Goal: Transaction & Acquisition: Purchase product/service

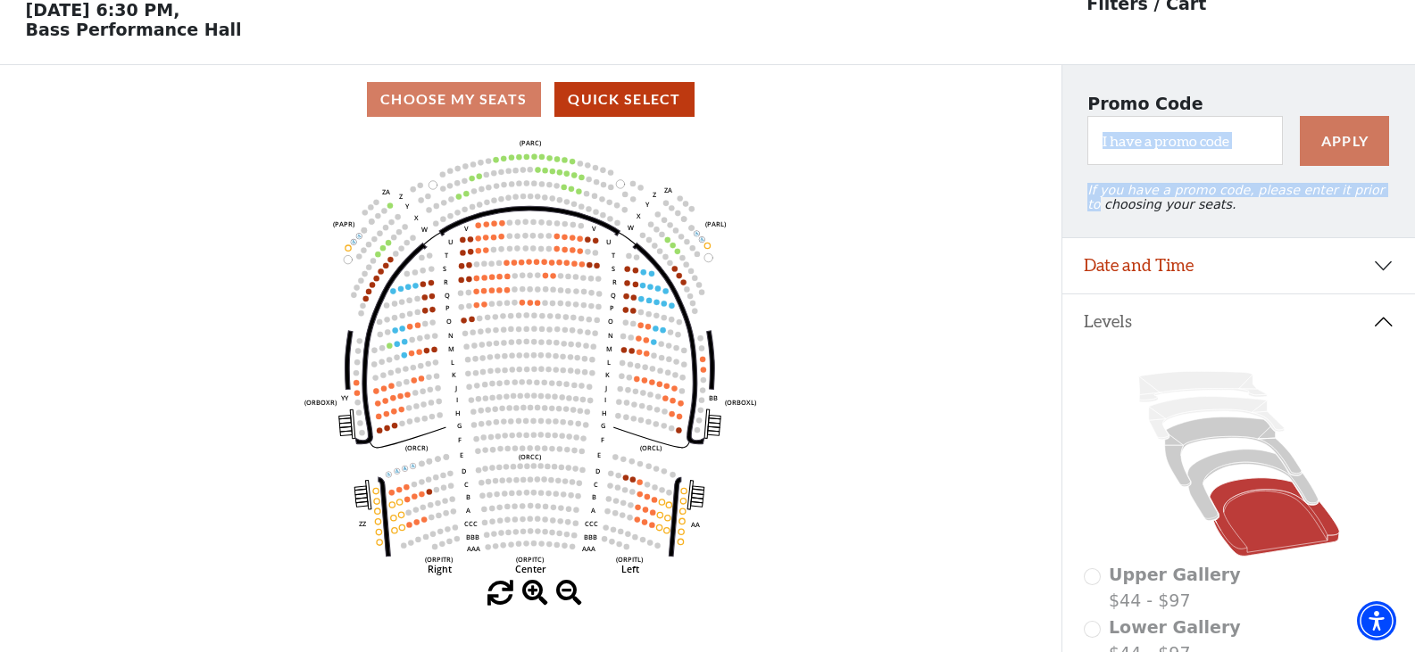
drag, startPoint x: 1412, startPoint y: 187, endPoint x: 1416, endPoint y: 117, distance: 69.8
click at [1414, 117] on html "Skip to main content Enable accessibility for low vision Open the accessibility…" at bounding box center [707, 243] width 1415 height 652
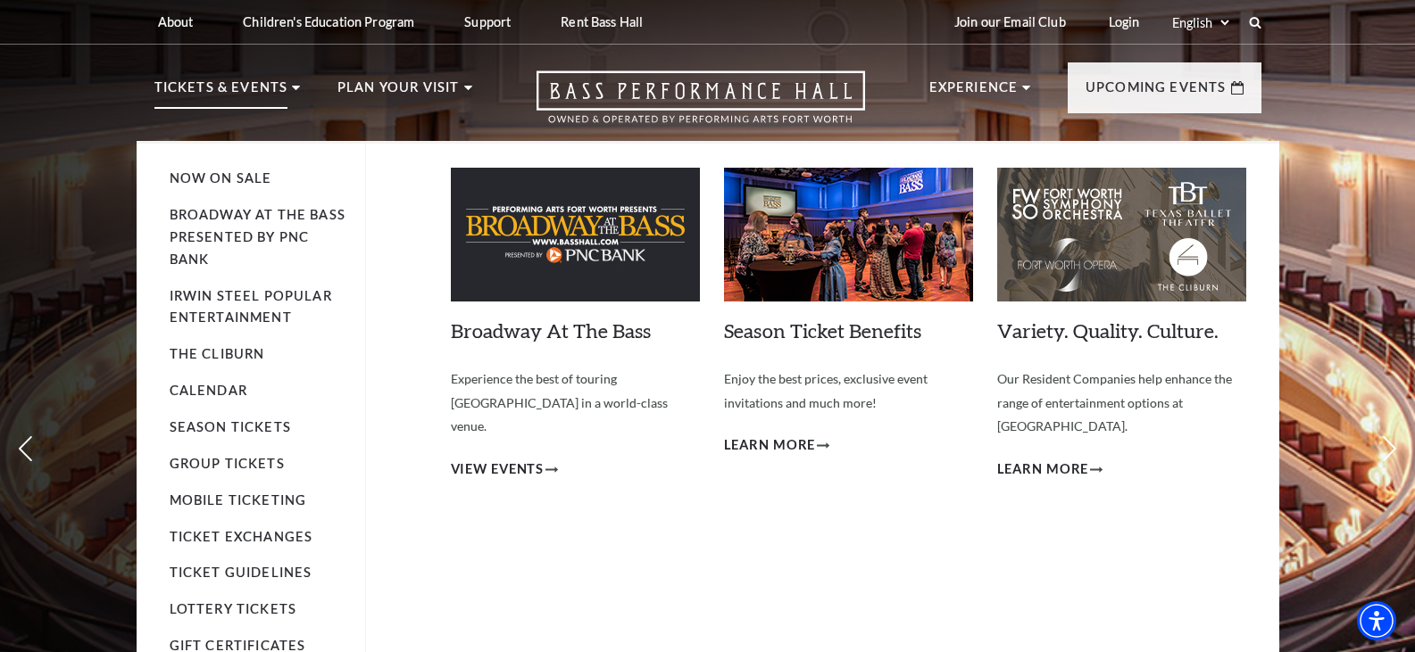
click at [286, 95] on li "Tickets & Events Now On Sale Broadway At The Bass presented by PNC Bank Irwin S…" at bounding box center [227, 109] width 146 height 64
click at [626, 238] on img at bounding box center [575, 235] width 249 height 134
click at [527, 459] on span "View Events" at bounding box center [498, 470] width 94 height 22
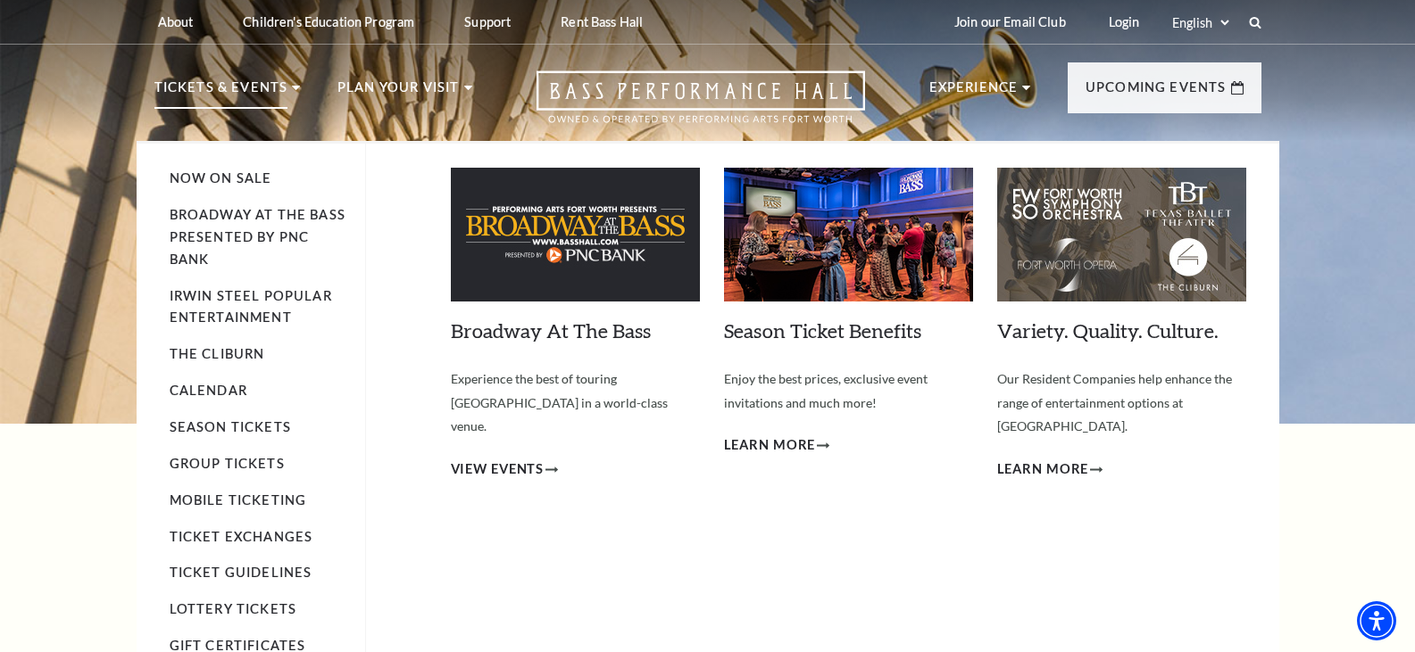
click at [571, 242] on img at bounding box center [575, 235] width 249 height 134
click at [568, 208] on img at bounding box center [575, 235] width 249 height 134
click at [561, 327] on link "Broadway At The Bass" at bounding box center [551, 331] width 200 height 24
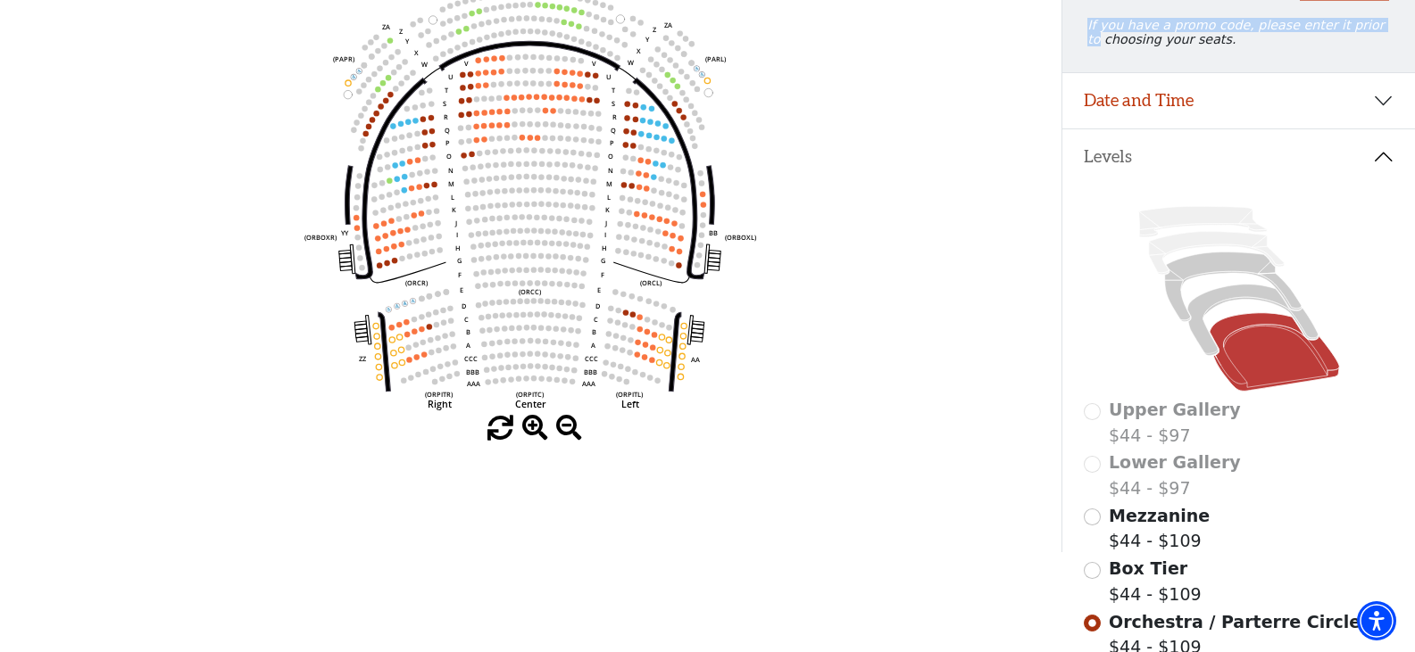
scroll to position [286, 0]
